Goal: Information Seeking & Learning: Learn about a topic

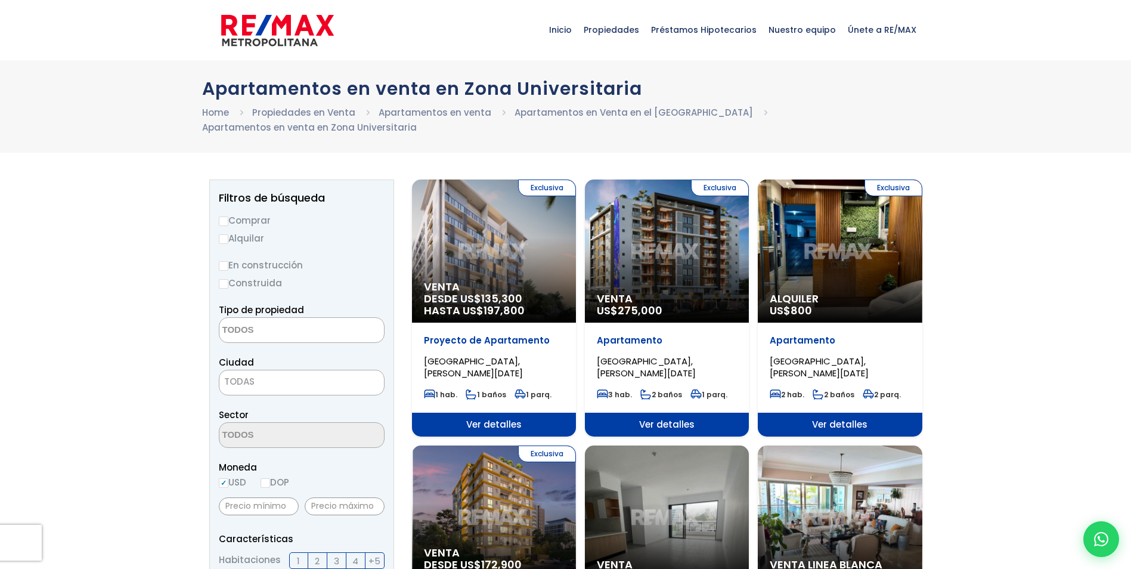
select select
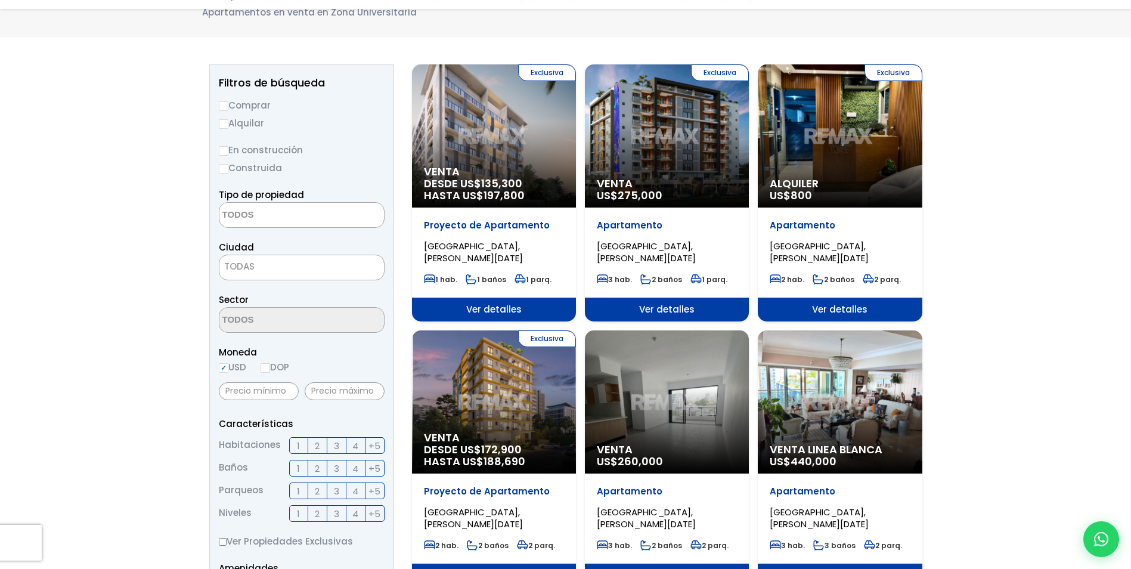
scroll to position [119, 0]
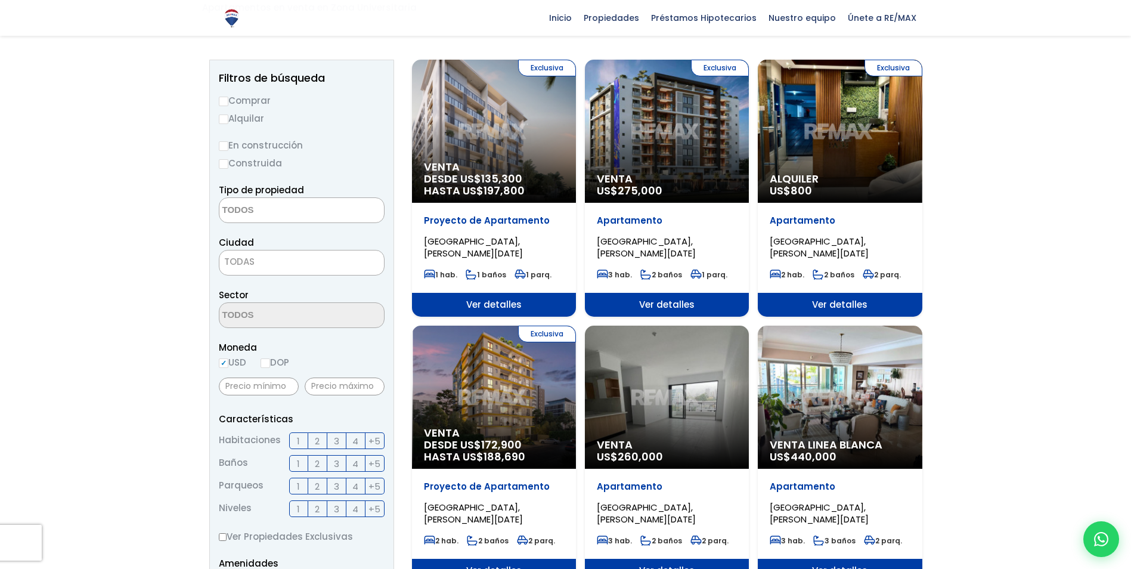
click at [497, 239] on span "ZONA UNIVERSITARIA, SANTO DOMINGO DE GUZMÁN" at bounding box center [473, 247] width 99 height 24
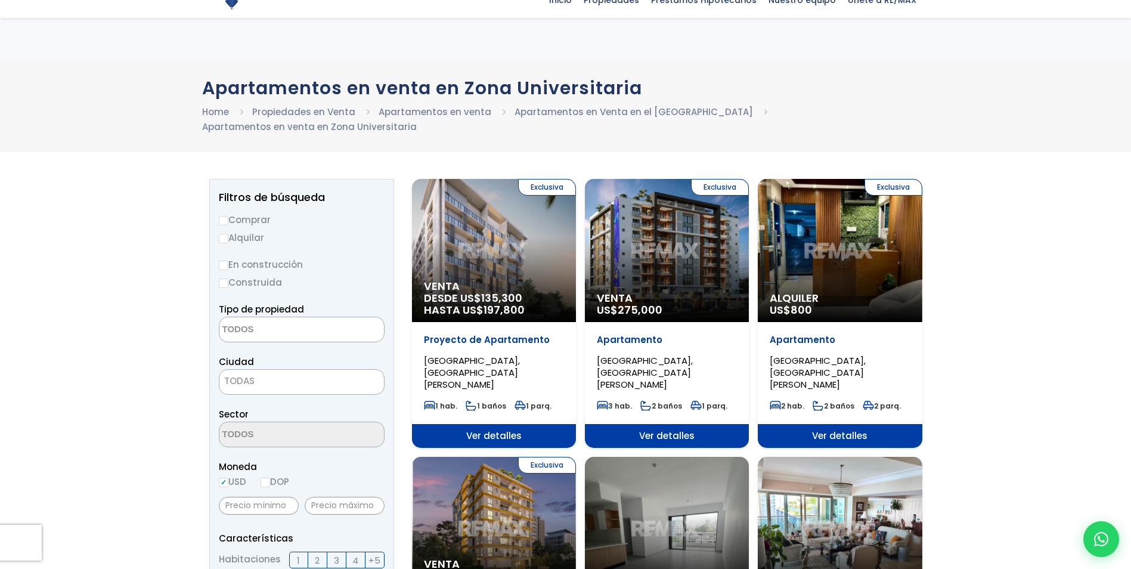
select select
